Goal: Task Accomplishment & Management: Manage account settings

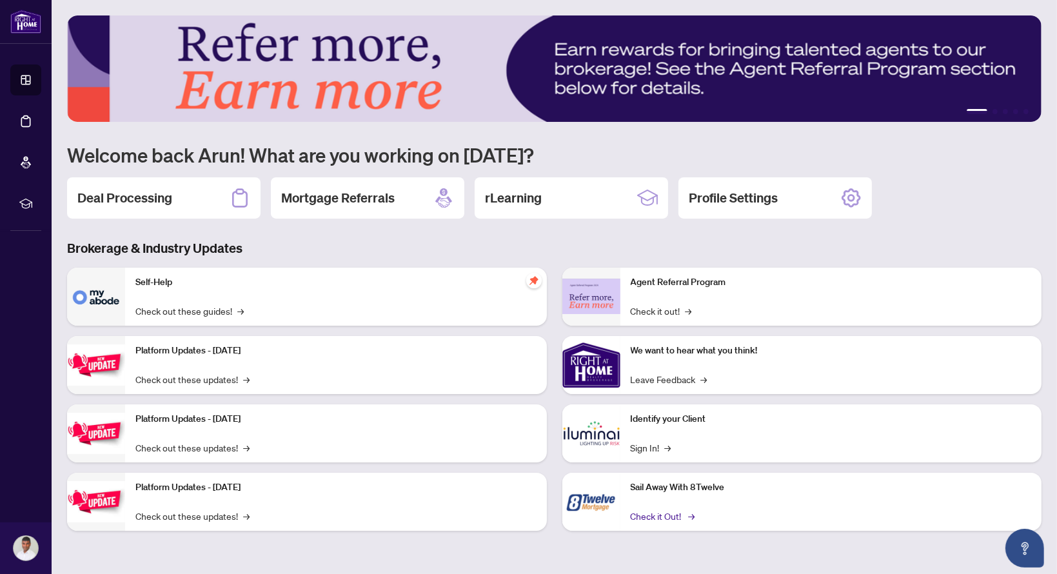
click at [665, 519] on link "Check it Out! →" at bounding box center [662, 516] width 63 height 14
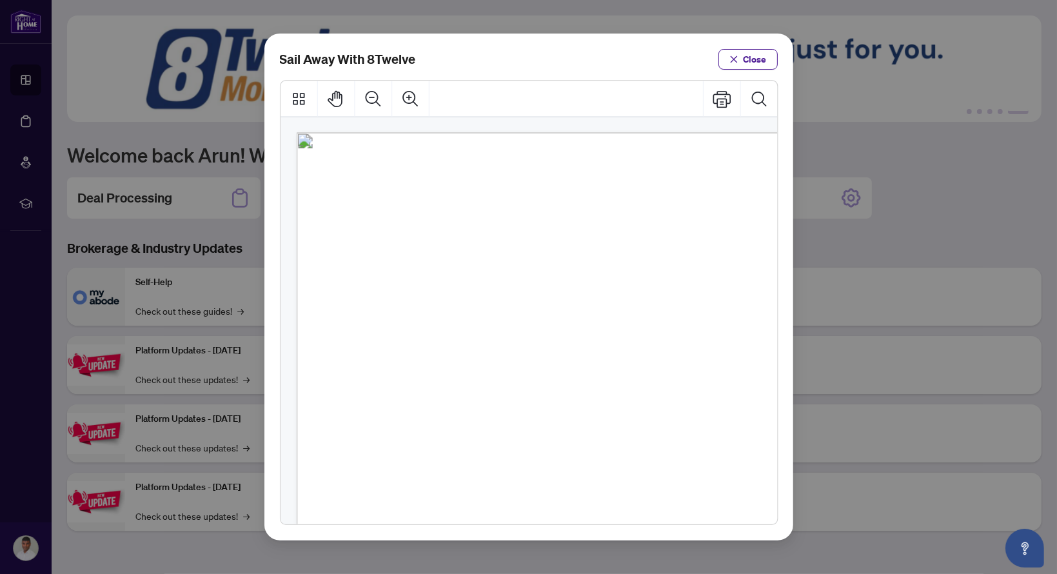
drag, startPoint x: 687, startPoint y: 308, endPoint x: 508, endPoint y: 64, distance: 302.3
click at [508, 64] on div "Sail Away With 8Twelve Close" at bounding box center [529, 59] width 498 height 21
click at [759, 57] on span "Close" at bounding box center [755, 59] width 23 height 21
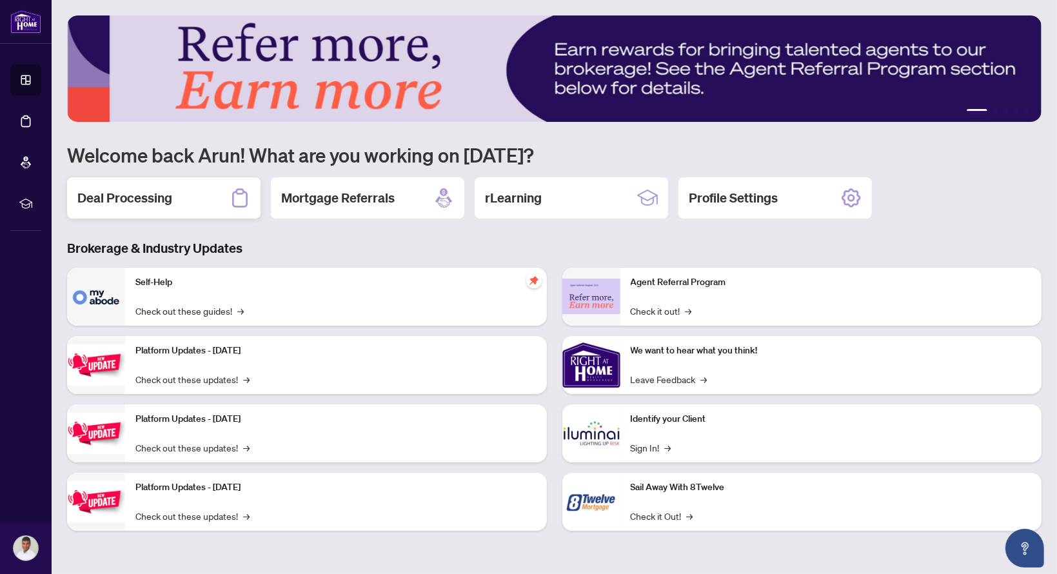
click at [121, 197] on h2 "Deal Processing" at bounding box center [124, 198] width 95 height 18
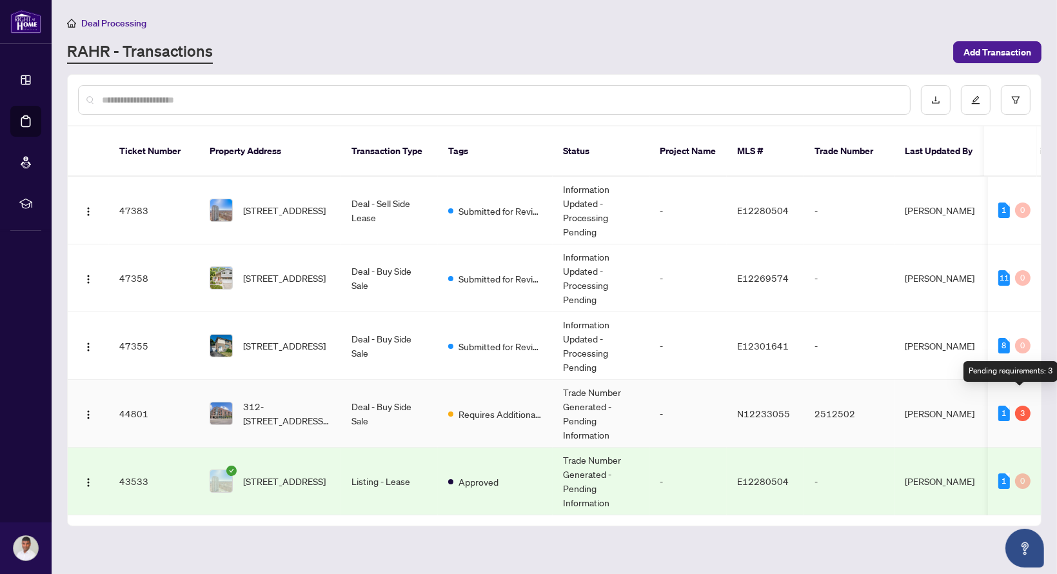
click at [1022, 406] on div "3" at bounding box center [1022, 413] width 15 height 15
click at [502, 407] on span "Requires Additional Docs" at bounding box center [501, 414] width 84 height 14
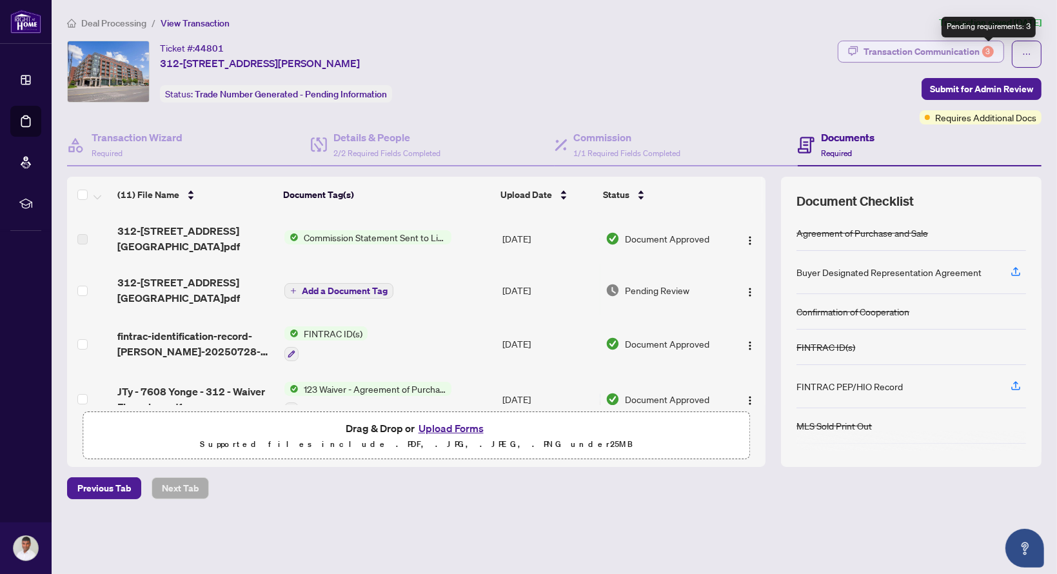
click at [991, 50] on div "3" at bounding box center [988, 52] width 12 height 12
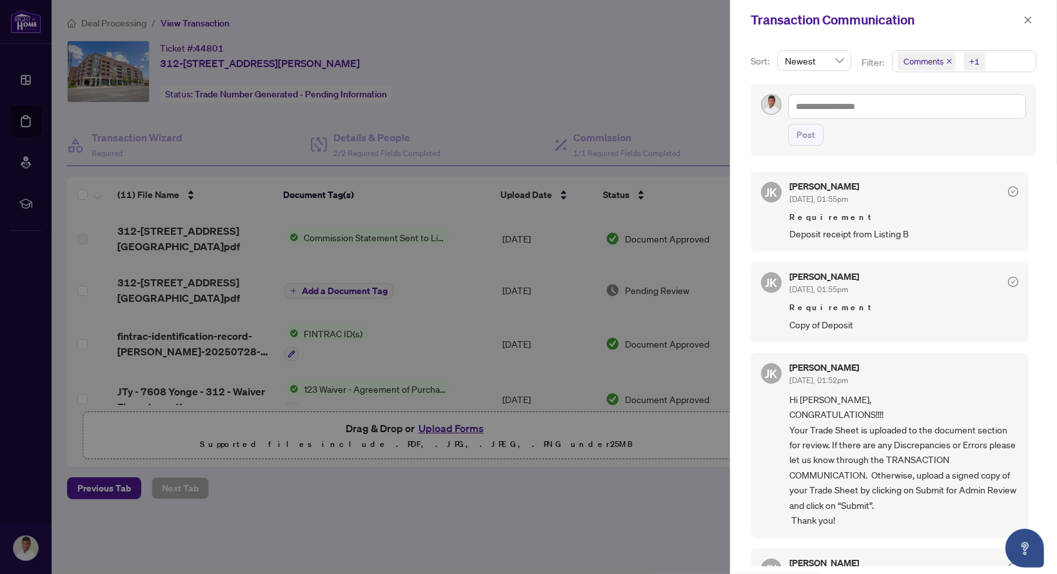
click at [624, 72] on div at bounding box center [528, 287] width 1057 height 574
click at [1030, 16] on icon "close" at bounding box center [1028, 19] width 9 height 9
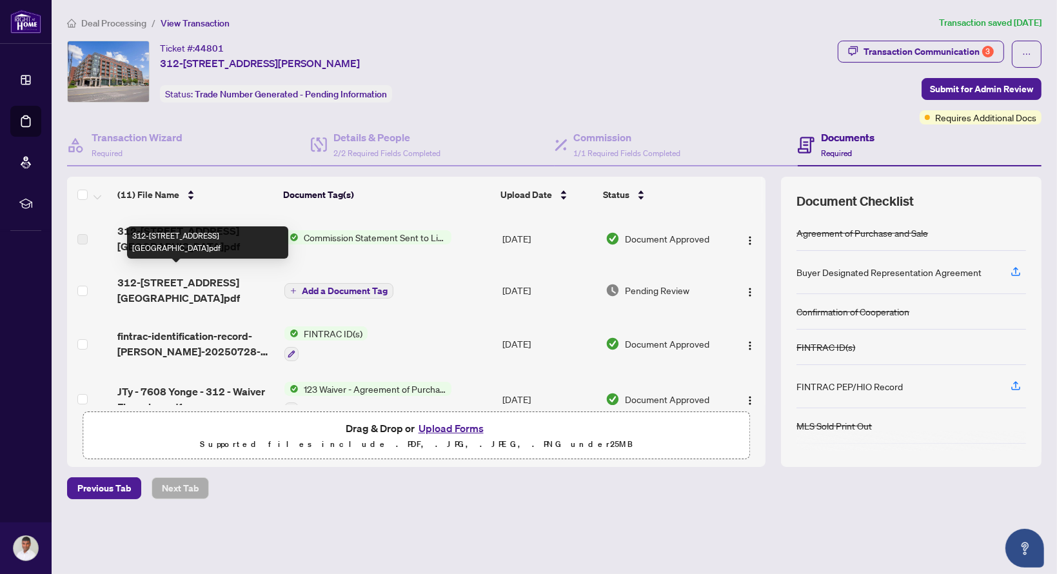
click at [168, 277] on span "312-[STREET_ADDRESS][GEOGRAPHIC_DATA]pdf" at bounding box center [195, 290] width 156 height 31
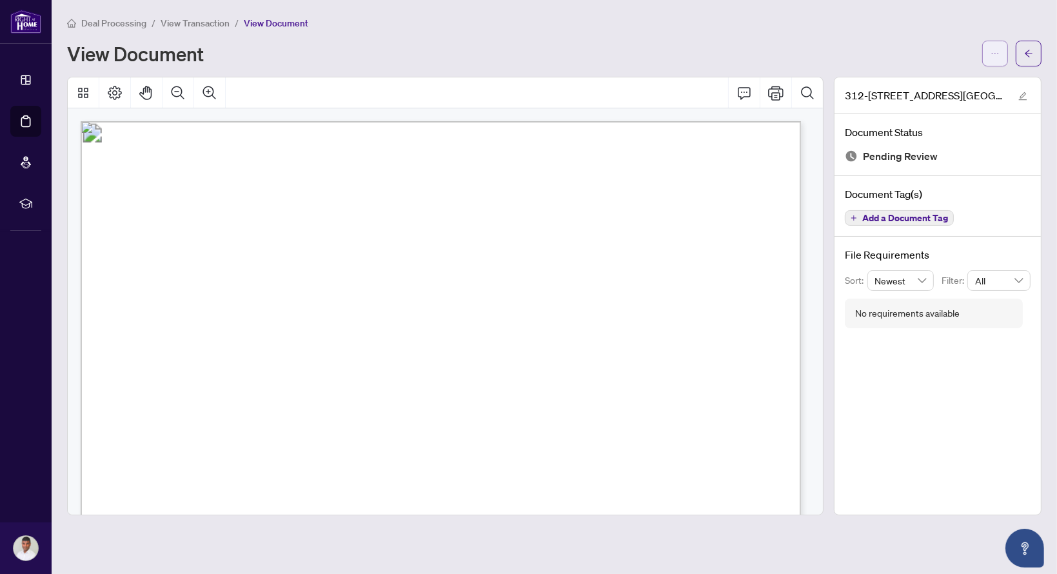
click at [1002, 51] on button "button" at bounding box center [995, 54] width 26 height 26
click at [931, 81] on span "Download" at bounding box center [949, 81] width 98 height 14
click at [1028, 56] on icon "arrow-left" at bounding box center [1028, 53] width 9 height 9
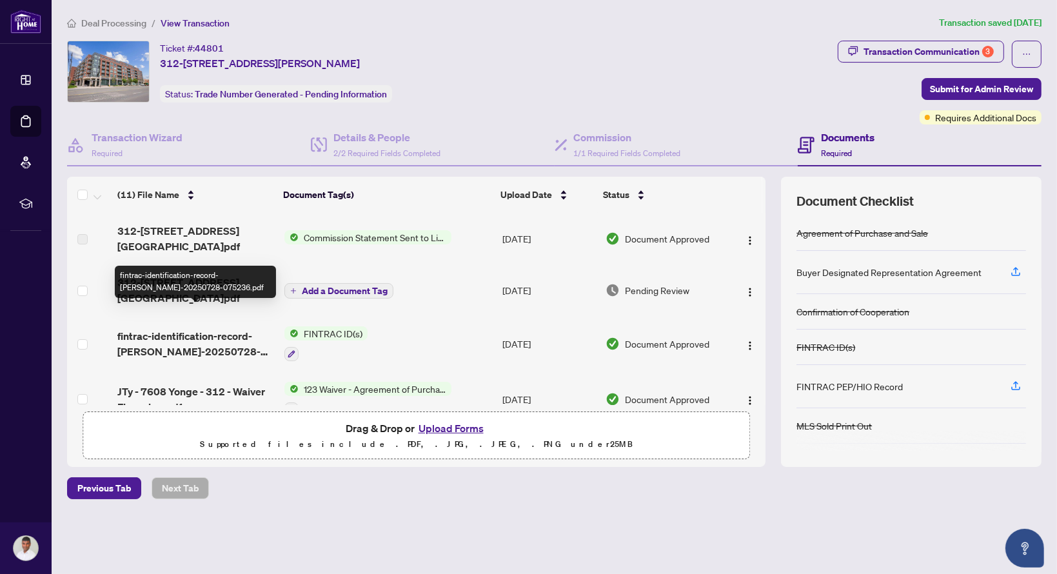
scroll to position [388, 0]
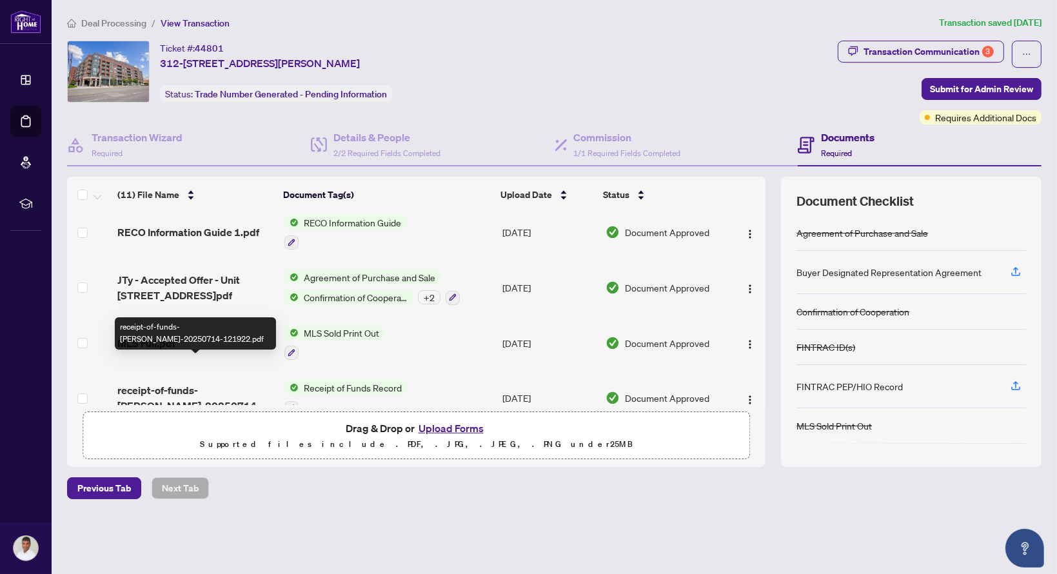
click at [173, 383] on span "receipt-of-funds-[PERSON_NAME]-20250714-121922.pdf" at bounding box center [195, 398] width 156 height 31
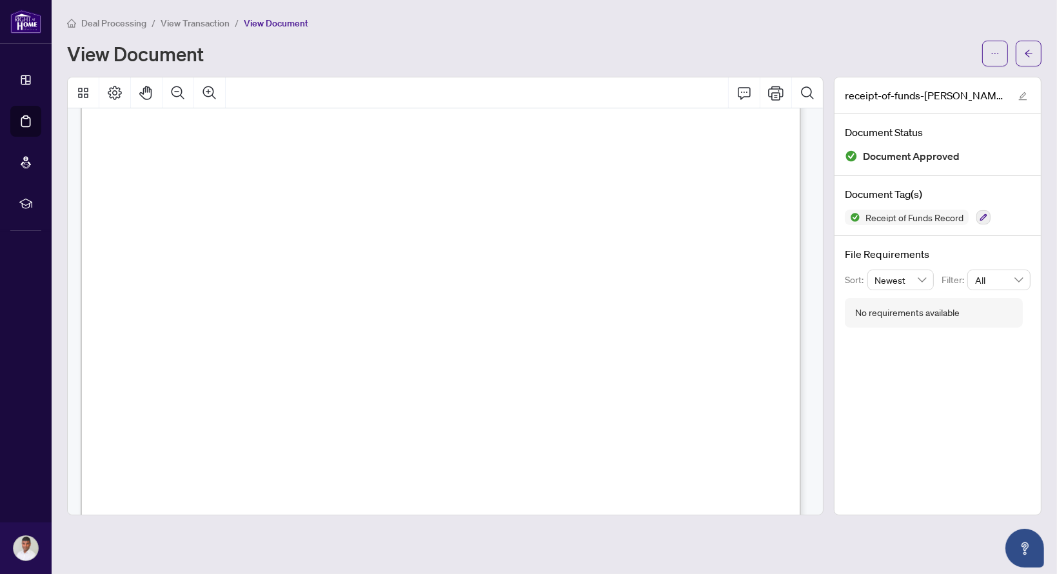
scroll to position [3001, 0]
click at [1031, 49] on icon "arrow-left" at bounding box center [1028, 53] width 9 height 9
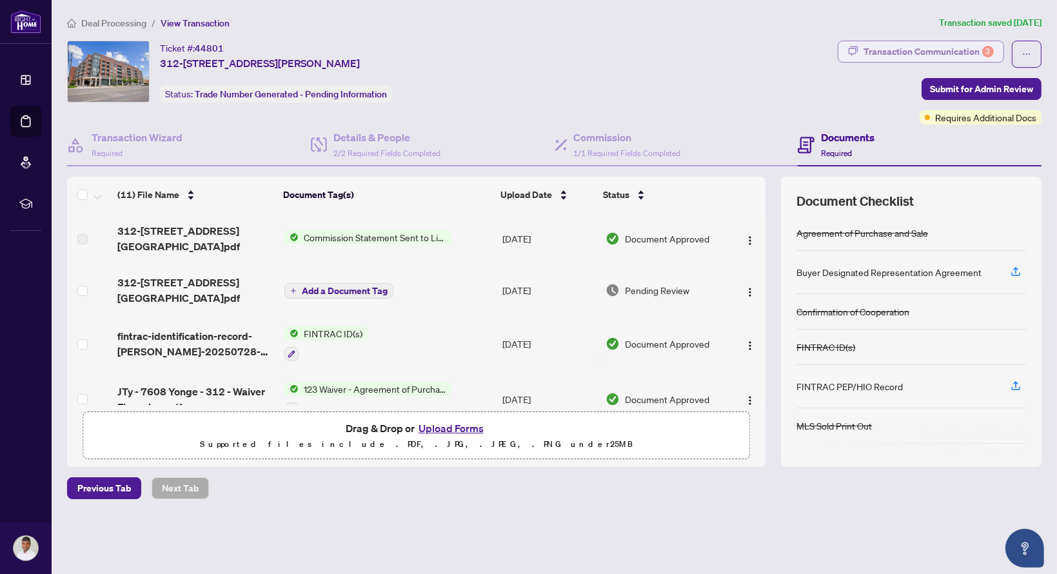
click at [984, 57] on div "Transaction Communication 3" at bounding box center [929, 51] width 130 height 21
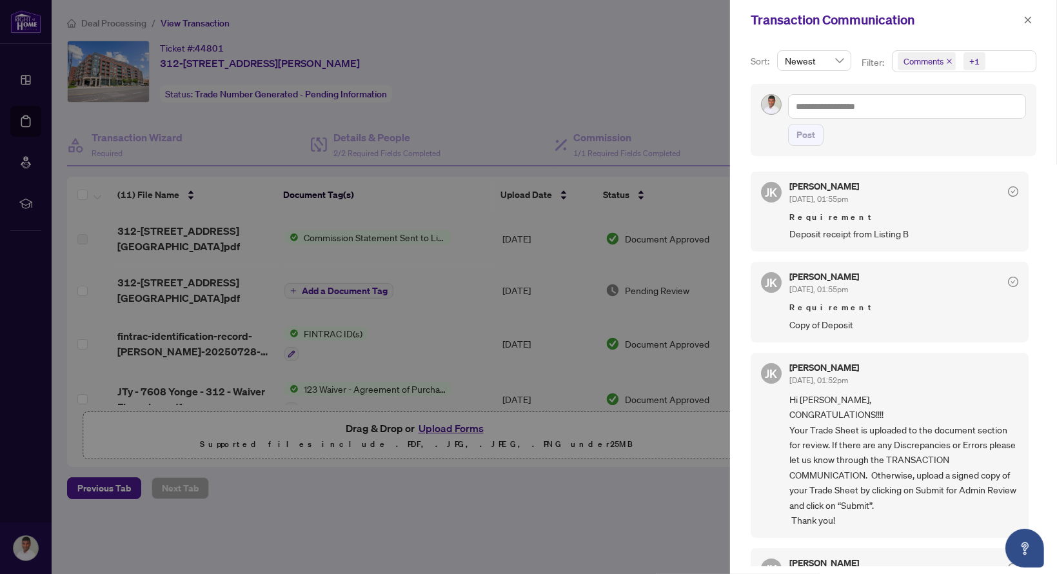
click at [501, 566] on div at bounding box center [528, 287] width 1057 height 574
click at [517, 42] on div at bounding box center [528, 287] width 1057 height 574
